Goal: Transaction & Acquisition: Download file/media

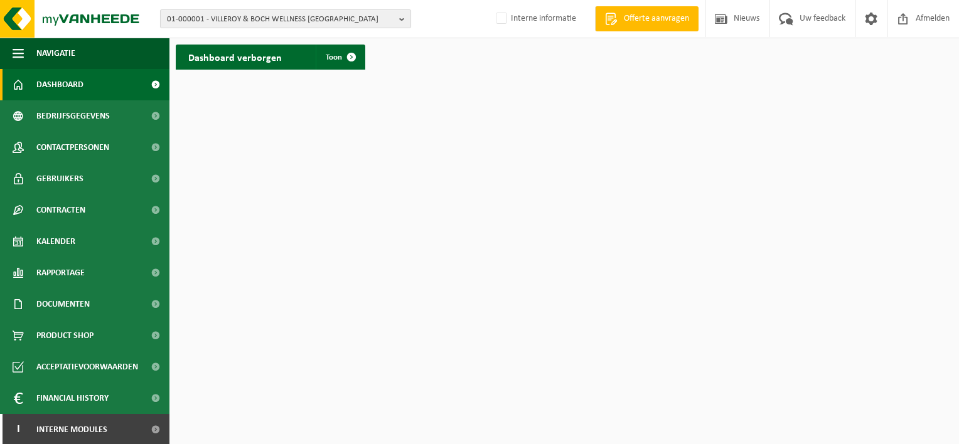
click at [233, 16] on span "01-000001 - VILLEROY & BOCH WELLNESS NV" at bounding box center [280, 19] width 227 height 19
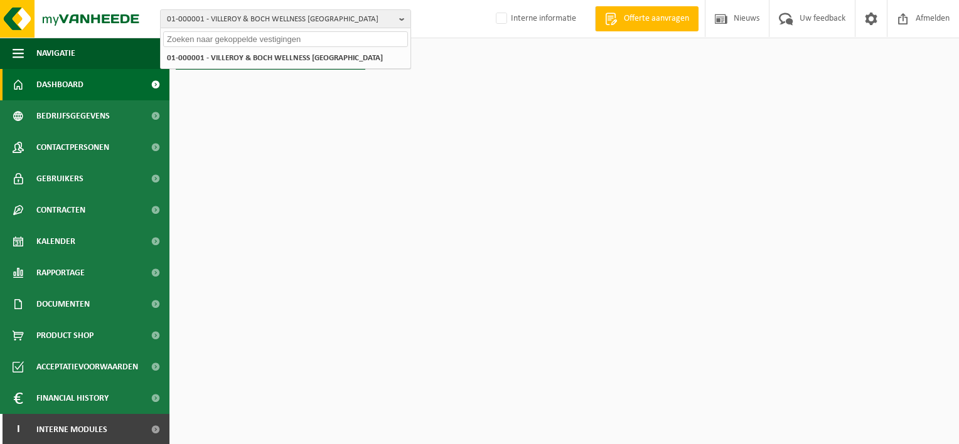
click at [227, 38] on input "text" at bounding box center [285, 39] width 245 height 16
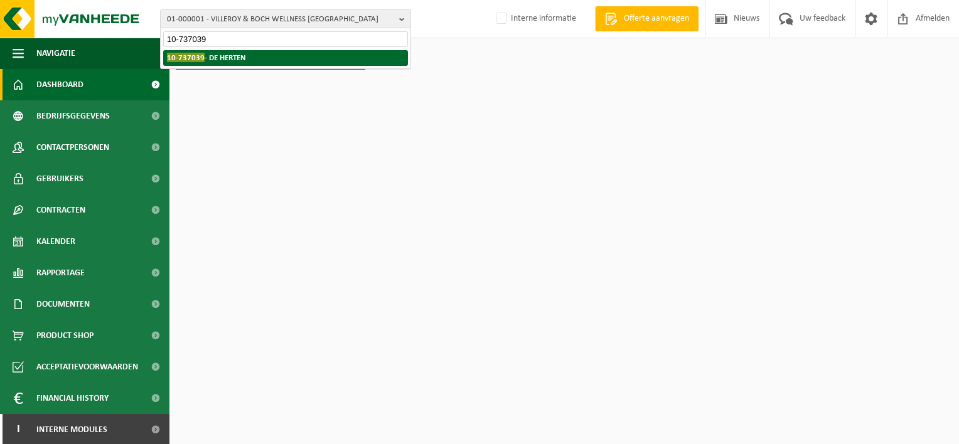
type input "10-737039"
click at [251, 55] on li "10-737039 - DE HERTEN" at bounding box center [285, 58] width 245 height 16
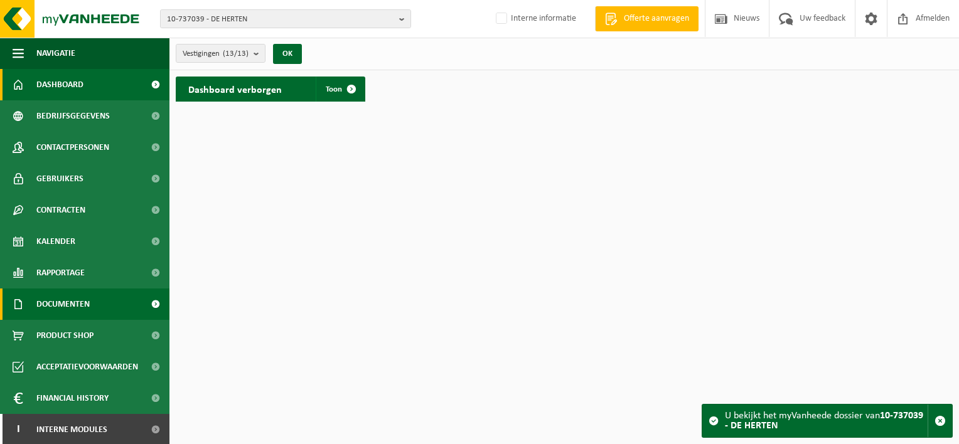
click at [71, 303] on span "Documenten" at bounding box center [62, 304] width 53 height 31
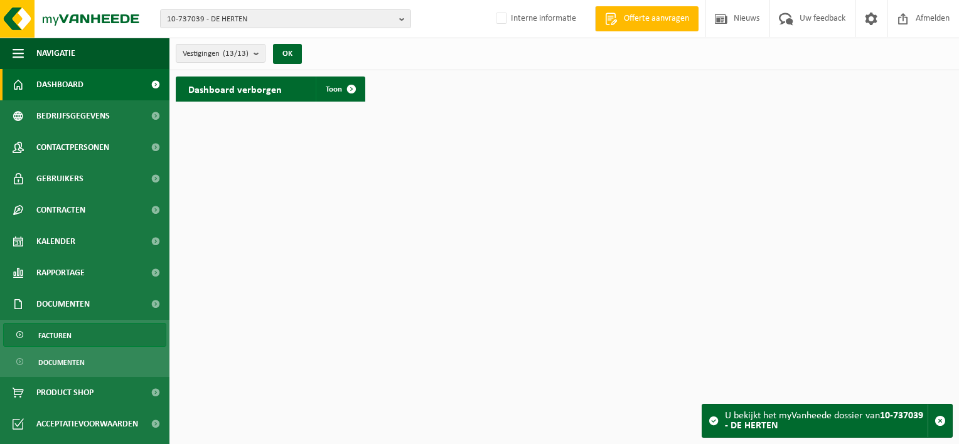
click at [71, 335] on link "Facturen" at bounding box center [84, 335] width 163 height 24
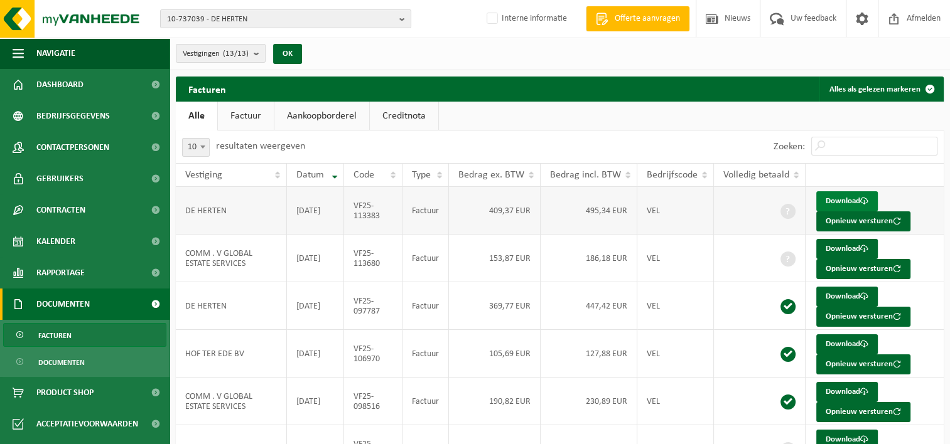
click at [860, 198] on span at bounding box center [864, 201] width 8 height 8
click at [258, 16] on span "10-737039 - DE HERTEN" at bounding box center [280, 19] width 227 height 19
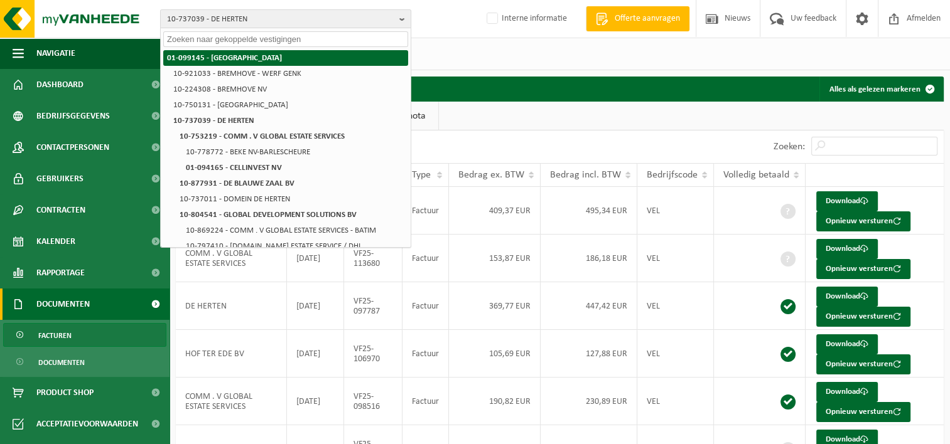
click at [206, 55] on strong "01-099145 - [GEOGRAPHIC_DATA]" at bounding box center [224, 58] width 115 height 8
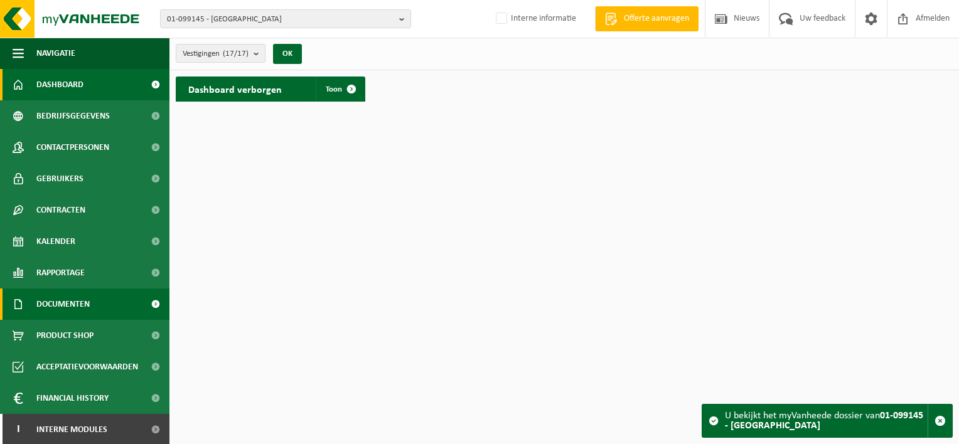
click at [74, 301] on span "Documenten" at bounding box center [62, 304] width 53 height 31
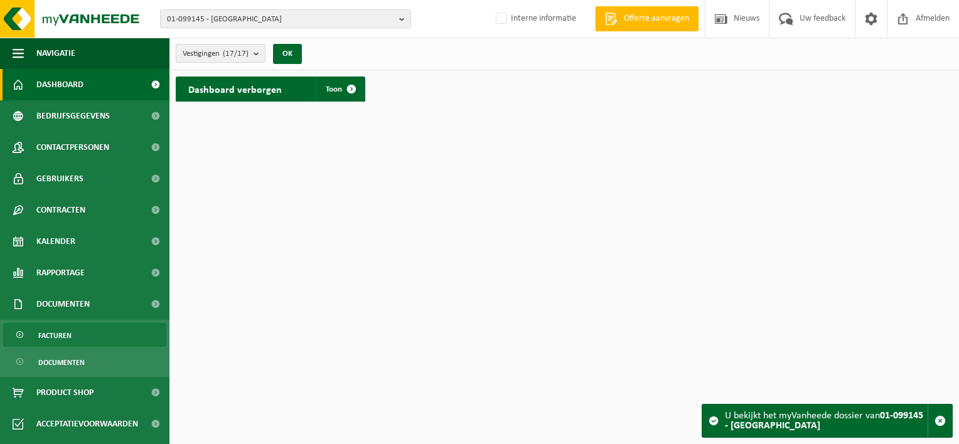
click at [78, 331] on link "Facturen" at bounding box center [84, 335] width 163 height 24
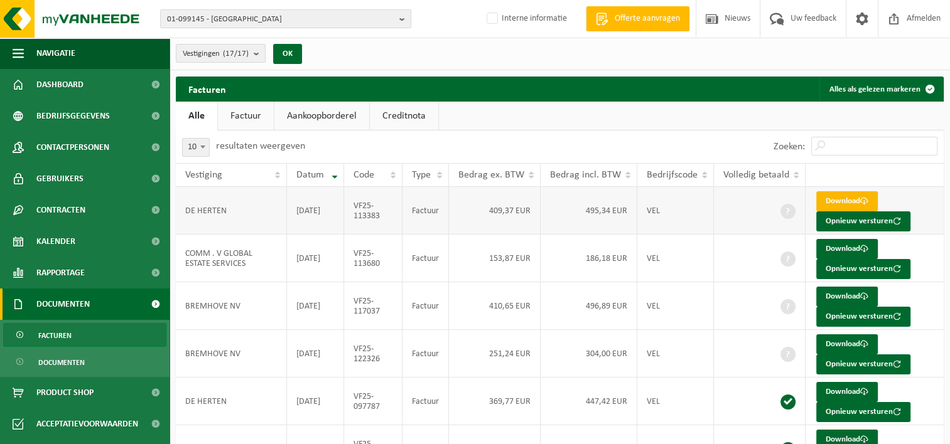
click at [843, 200] on link "Download" at bounding box center [847, 201] width 62 height 20
click at [855, 198] on link "Download" at bounding box center [847, 201] width 62 height 20
click at [281, 18] on span "01-099145 - [GEOGRAPHIC_DATA]" at bounding box center [280, 19] width 227 height 19
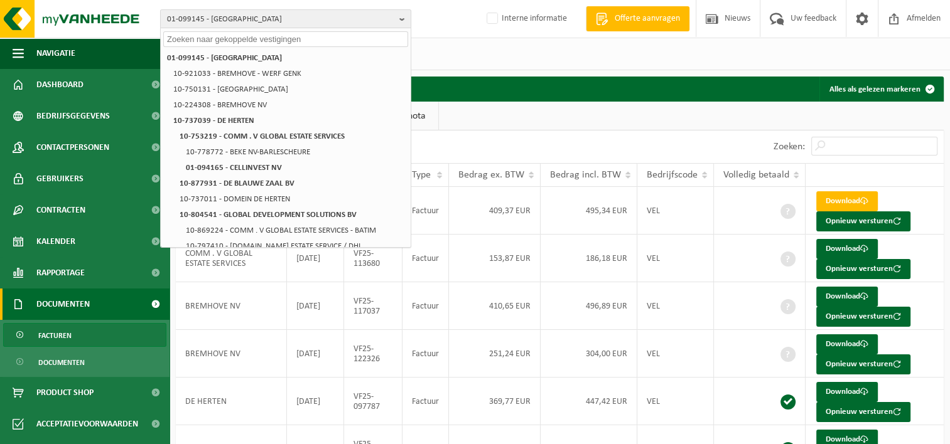
click at [580, 137] on div "Zoeken:" at bounding box center [752, 147] width 384 height 33
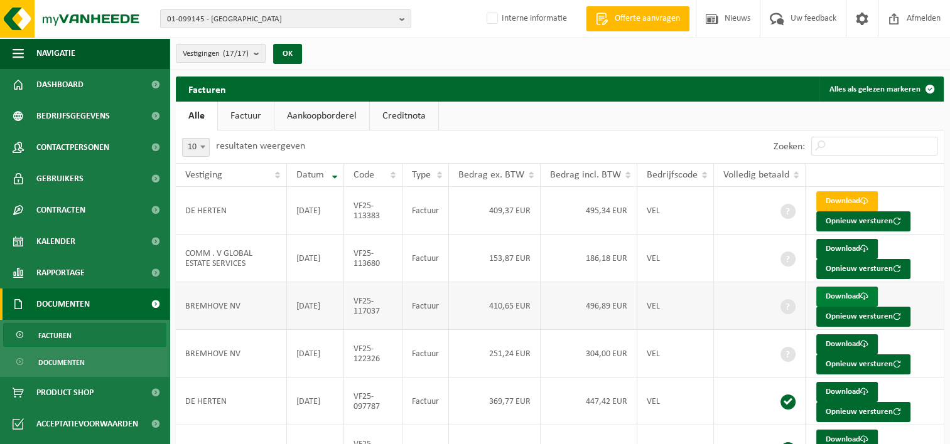
click at [844, 293] on link "Download" at bounding box center [847, 297] width 62 height 20
